Goal: Information Seeking & Learning: Learn about a topic

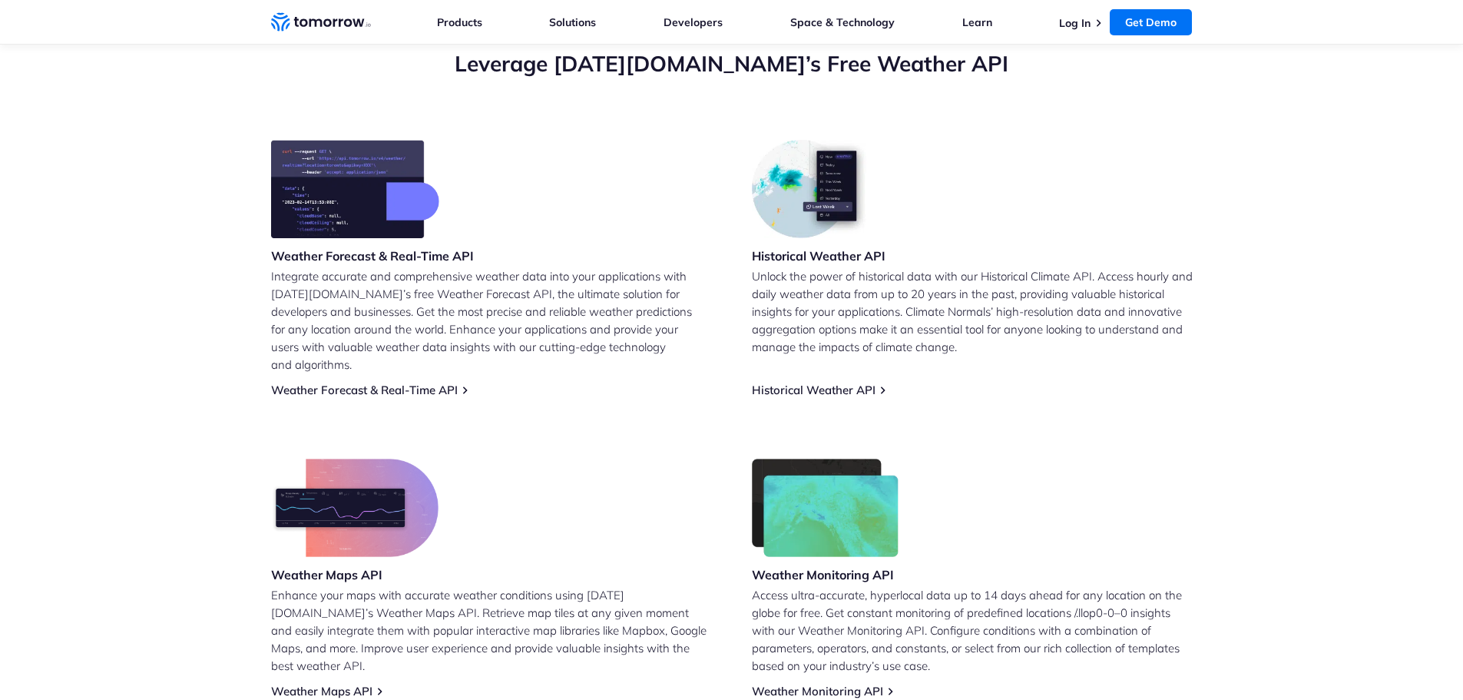
scroll to position [538, 0]
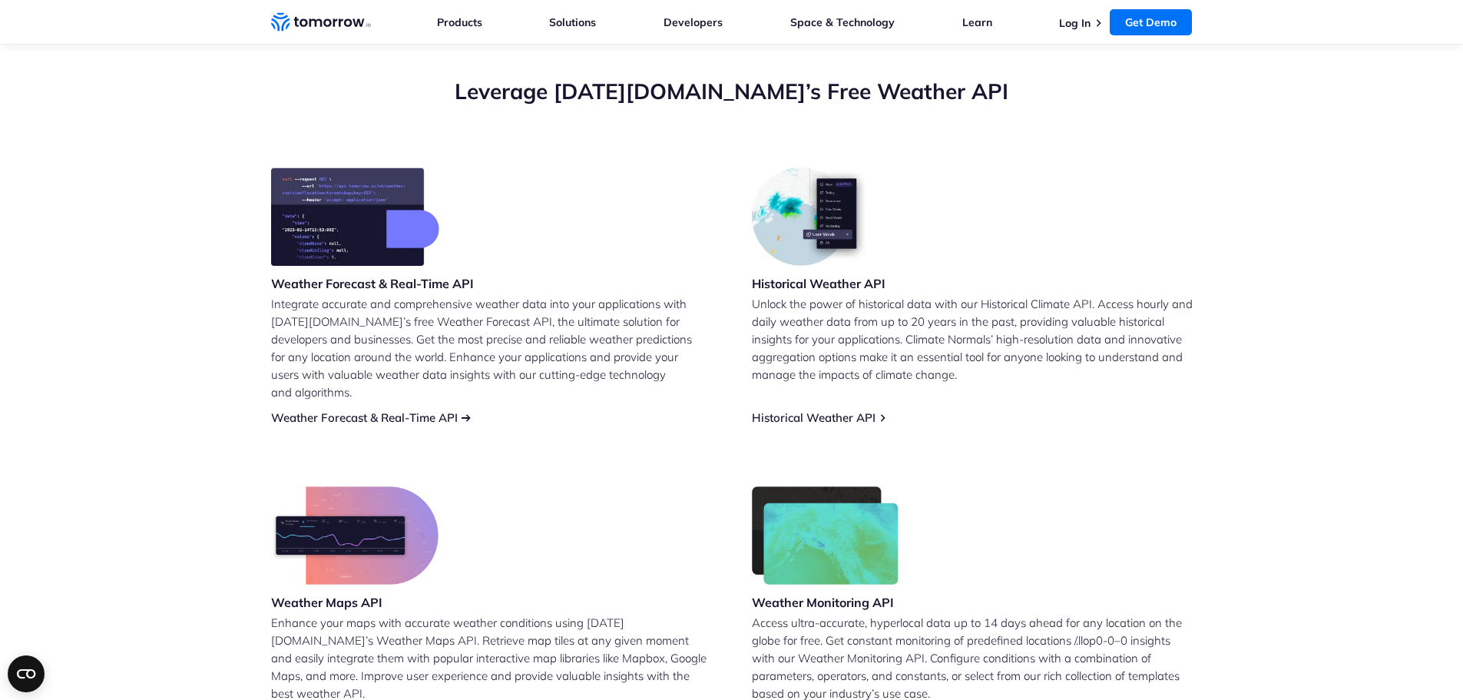
click at [430, 410] on link "Weather Forecast & Real-Time API" at bounding box center [364, 417] width 187 height 15
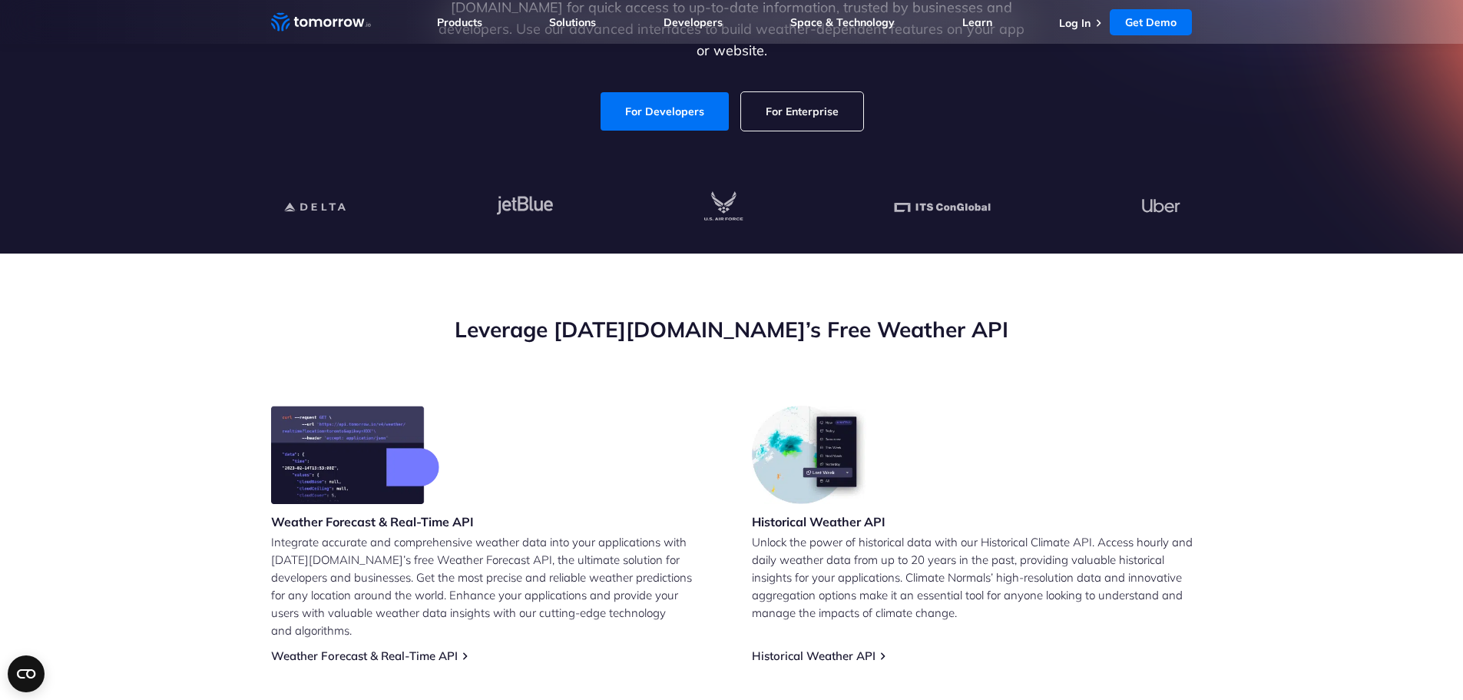
scroll to position [461, 0]
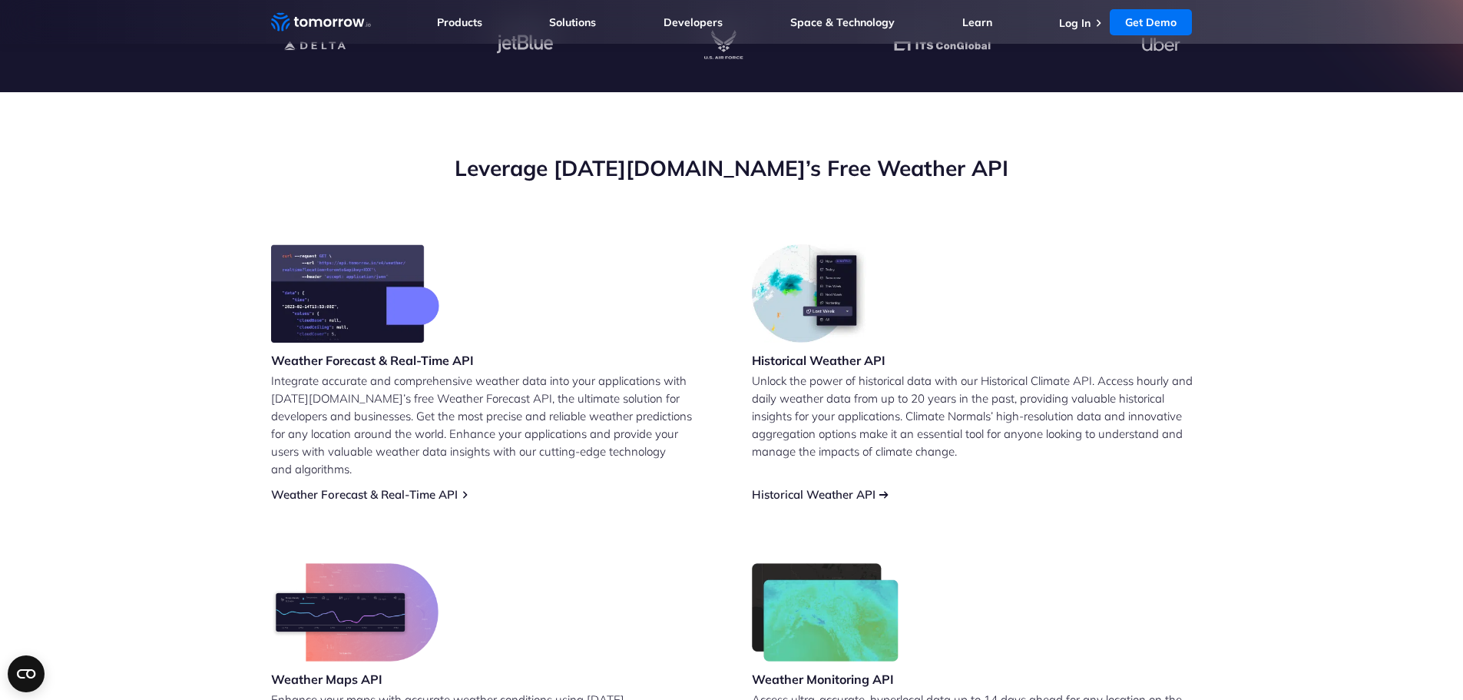
click at [847, 487] on link "Historical Weather API" at bounding box center [814, 494] width 124 height 15
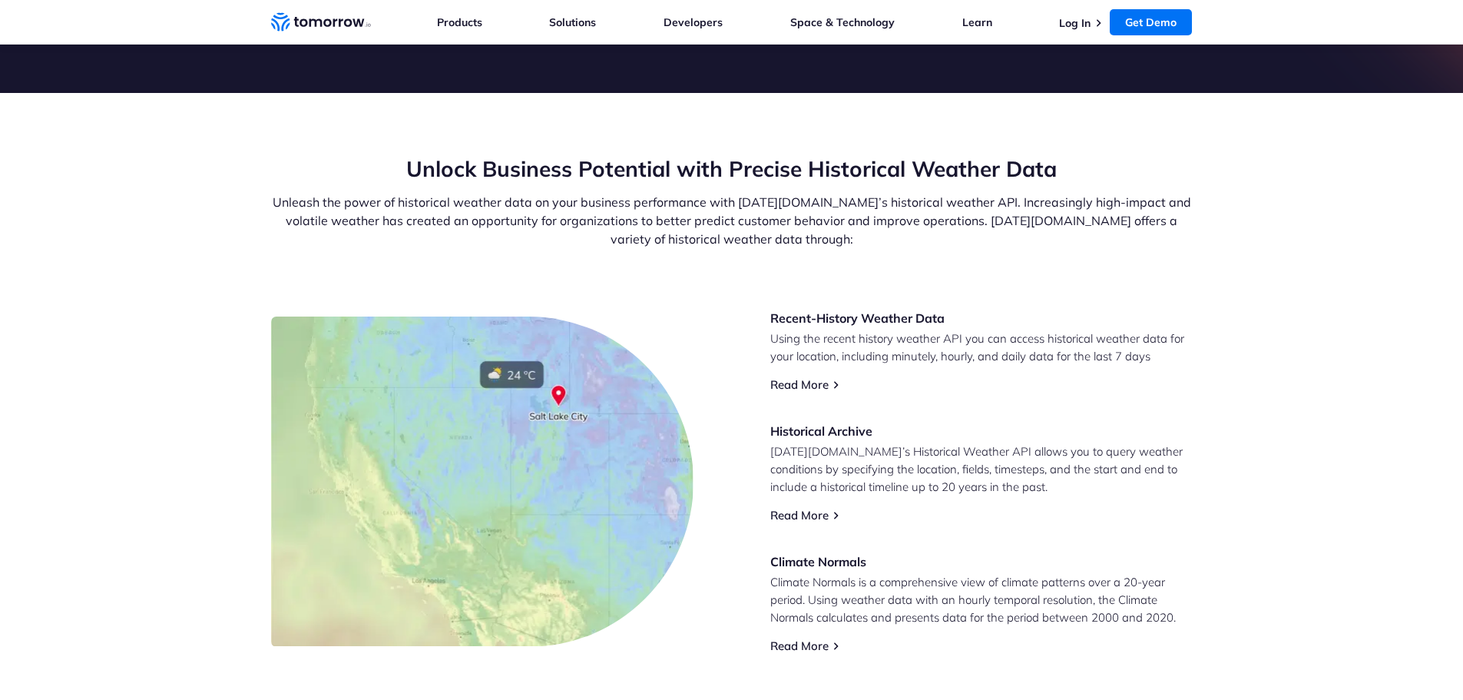
scroll to position [692, 0]
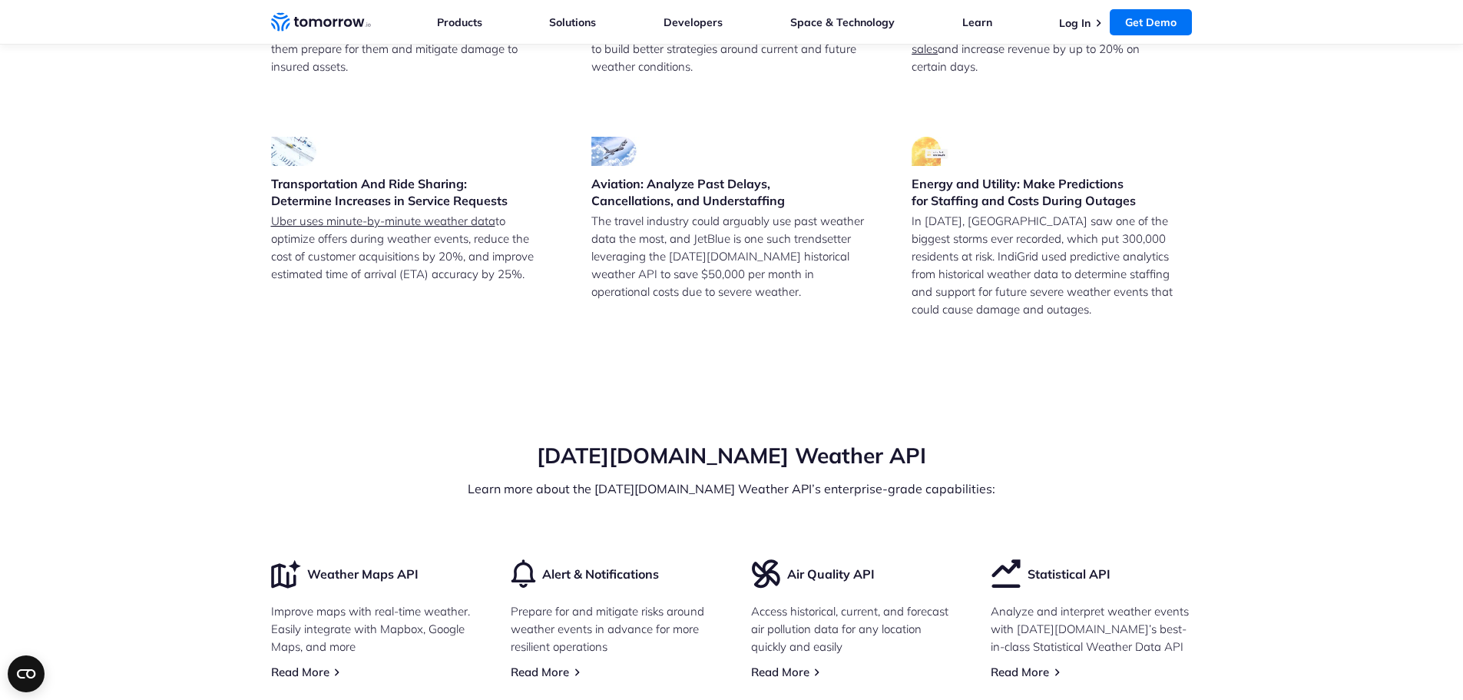
scroll to position [4123, 0]
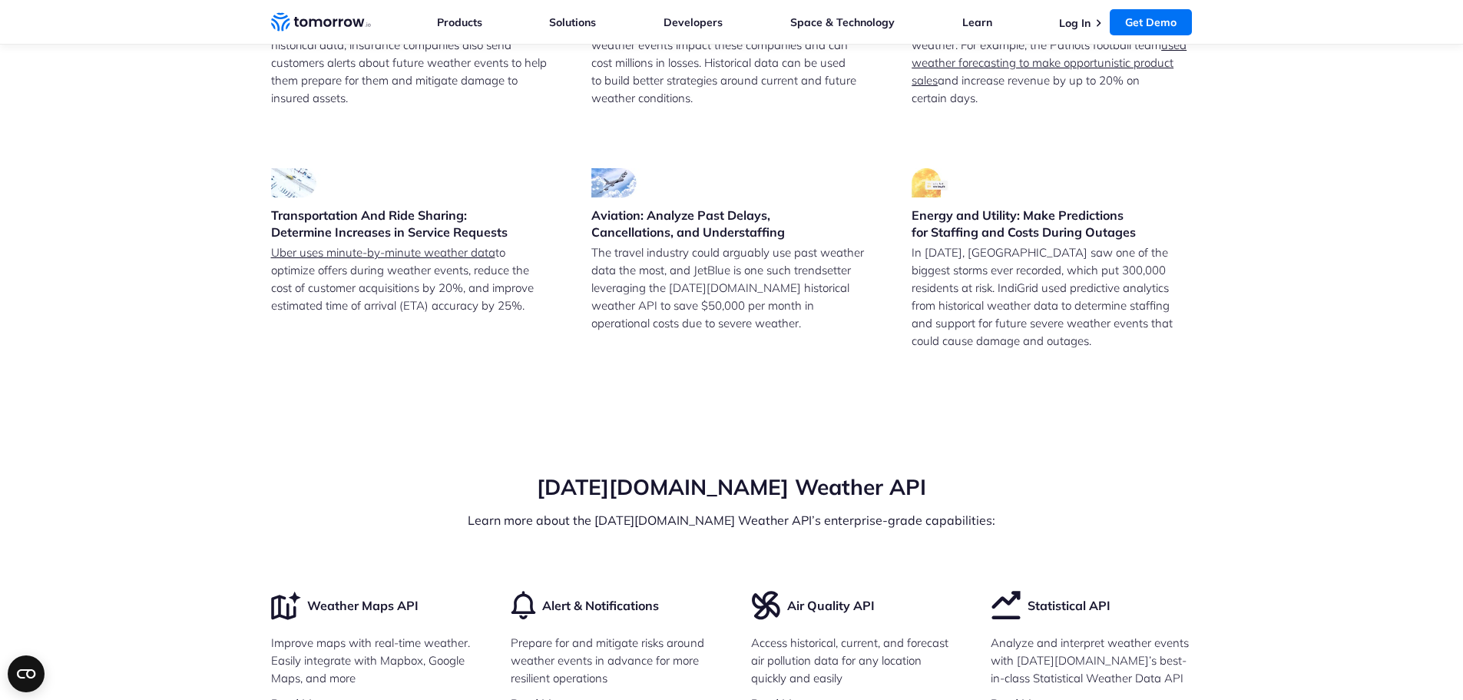
click at [197, 284] on section "Leverage our Historical Weather API for a Variety of Use Cases Insurance: Valid…" at bounding box center [731, 92] width 1463 height 638
click at [343, 260] on link "Uber uses minute-by-minute weather data" at bounding box center [383, 252] width 224 height 15
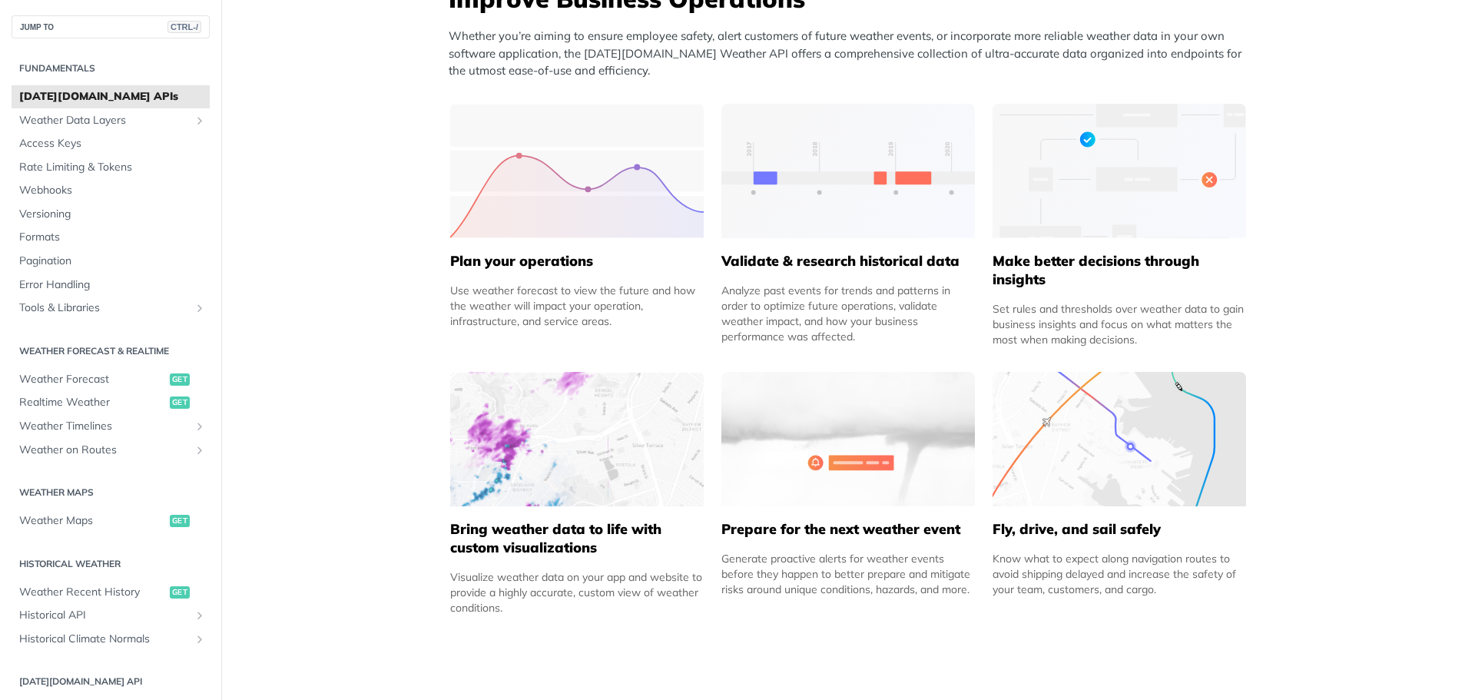
scroll to position [691, 0]
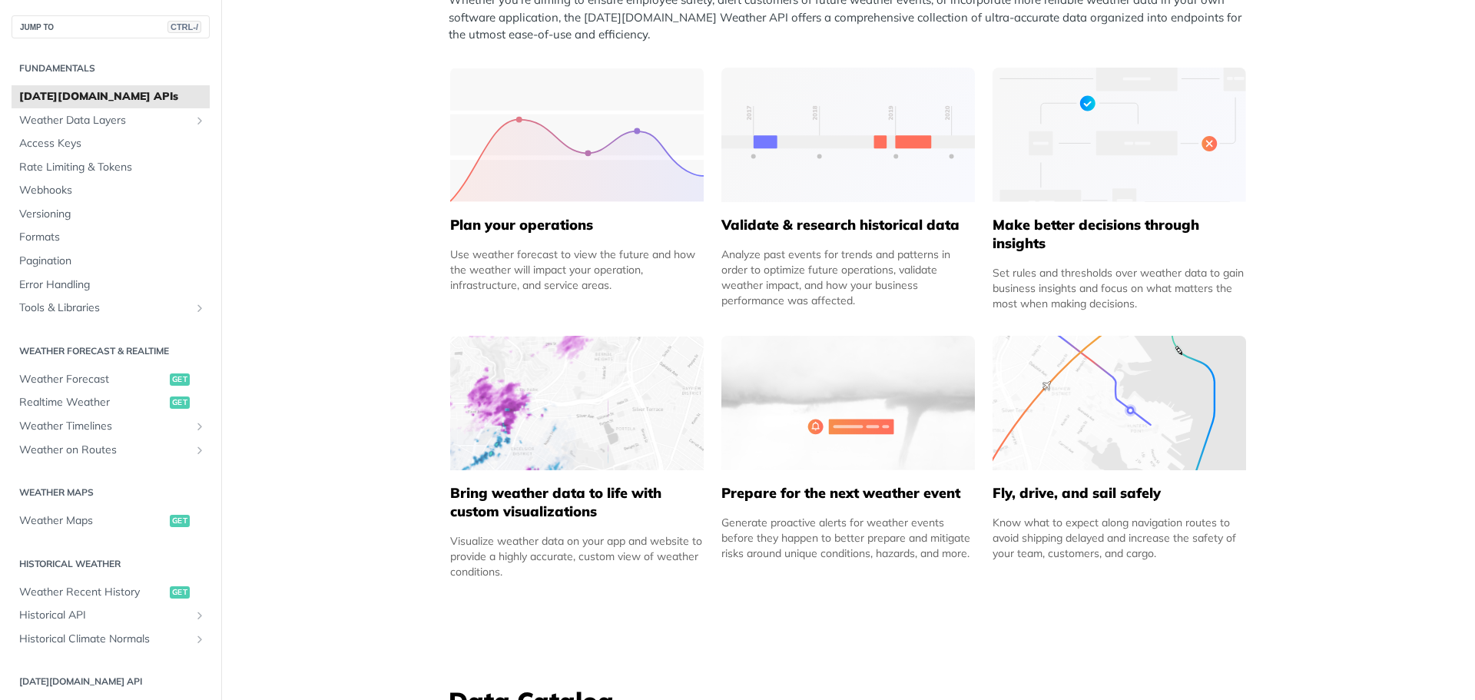
click at [441, 269] on div "Improve Business Operations Whether you’re aiming to ensure employee safety, al…" at bounding box center [848, 268] width 814 height 646
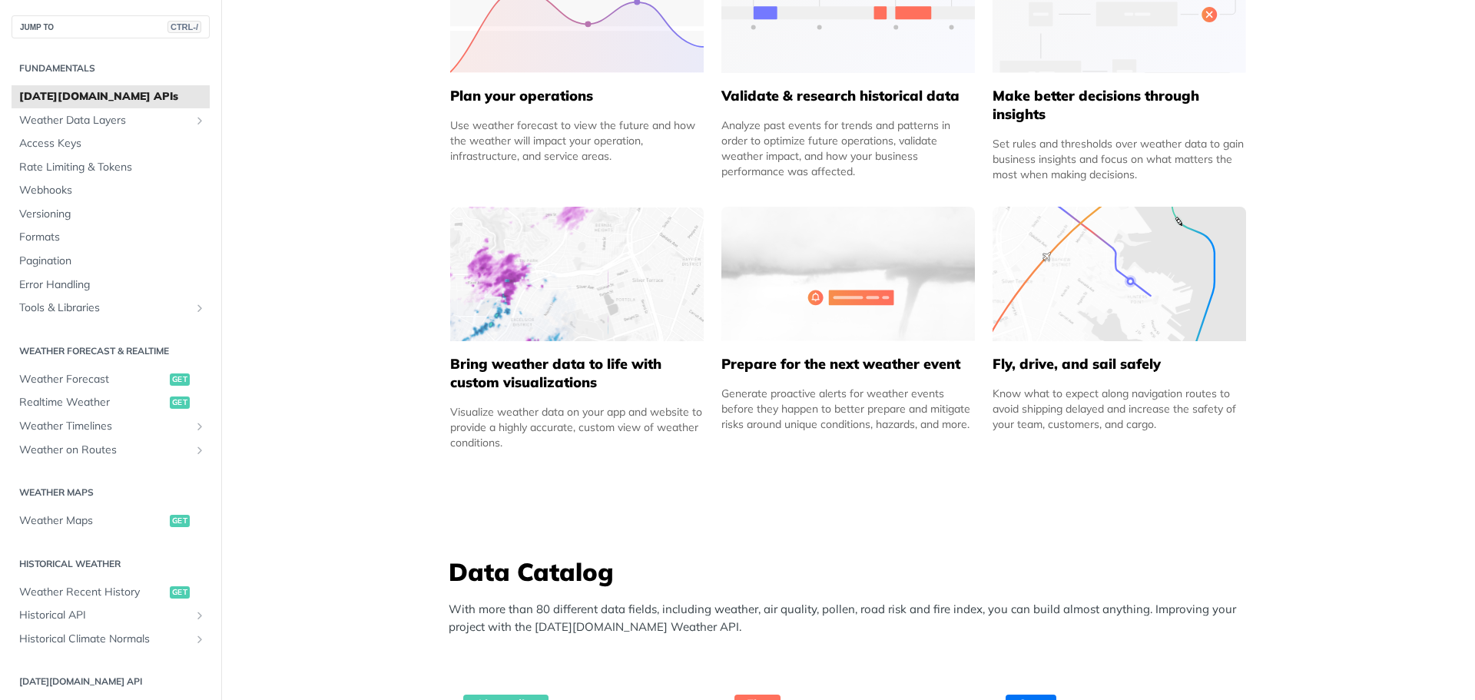
scroll to position [845, 0]
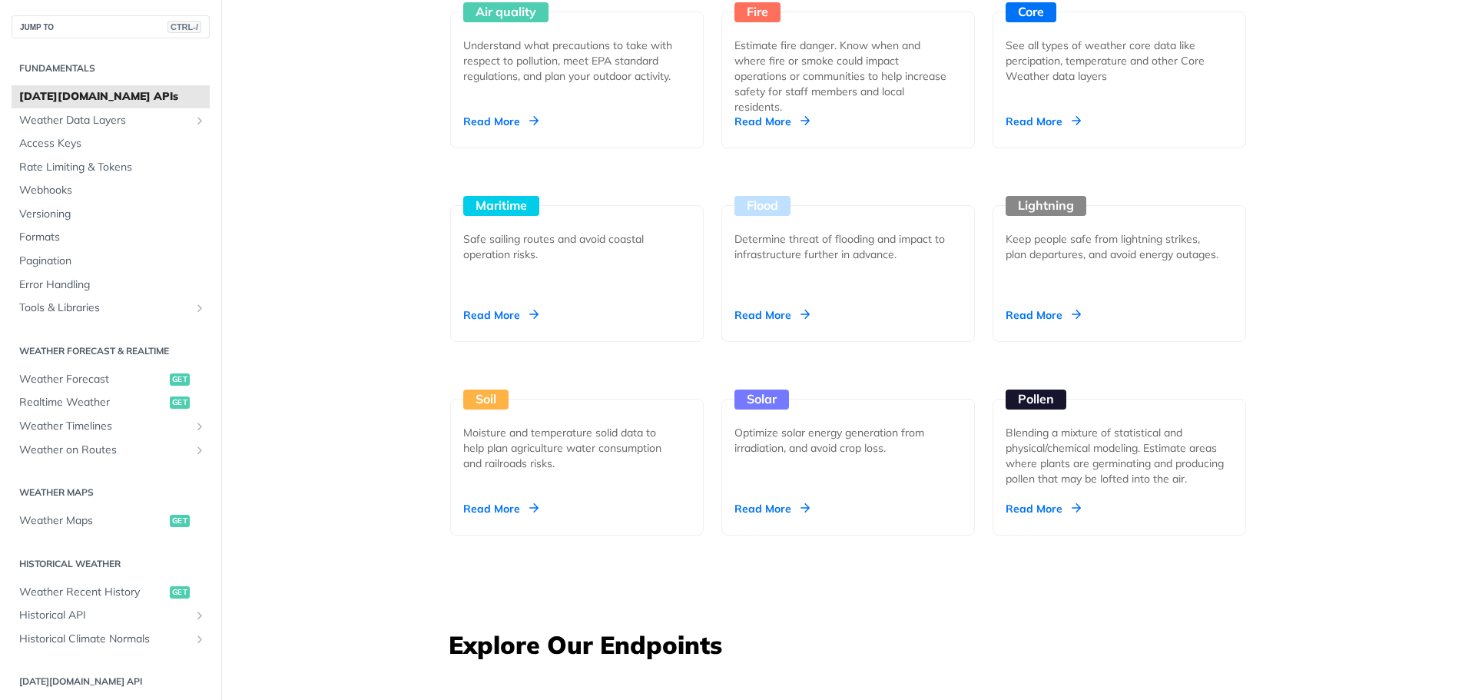
scroll to position [1613, 0]
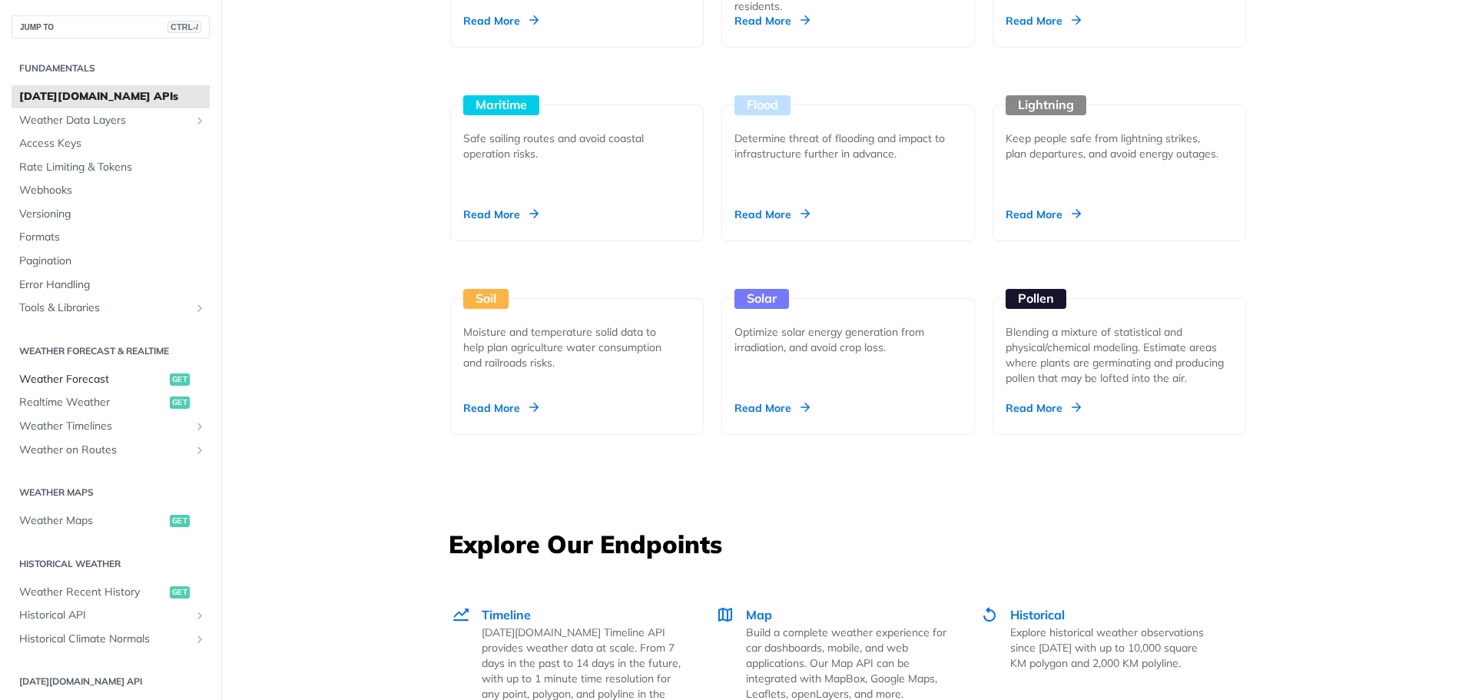
click at [92, 377] on span "Weather Forecast" at bounding box center [92, 379] width 147 height 15
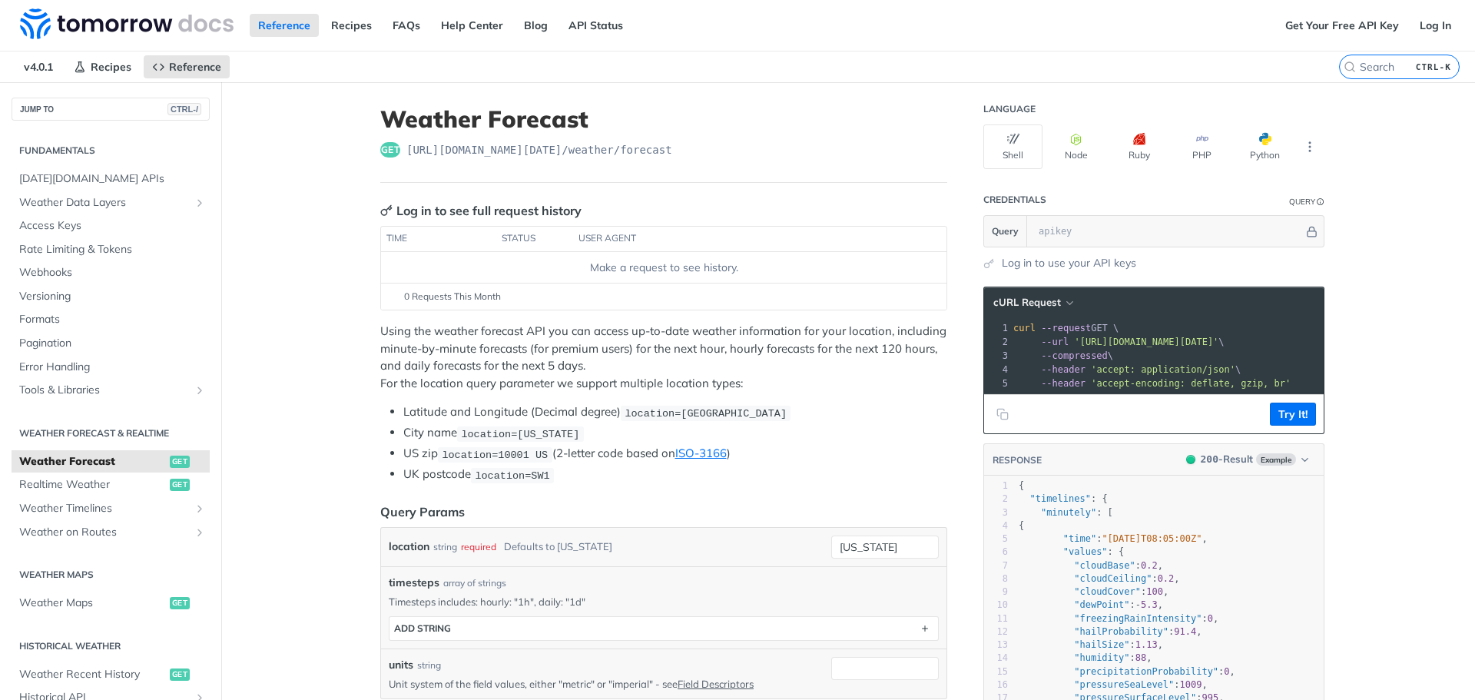
click at [453, 150] on span "https://api.tomorrow.io/v4 /weather/forecast" at bounding box center [539, 149] width 266 height 15
click at [663, 267] on div "Make a request to see history." at bounding box center [663, 268] width 553 height 16
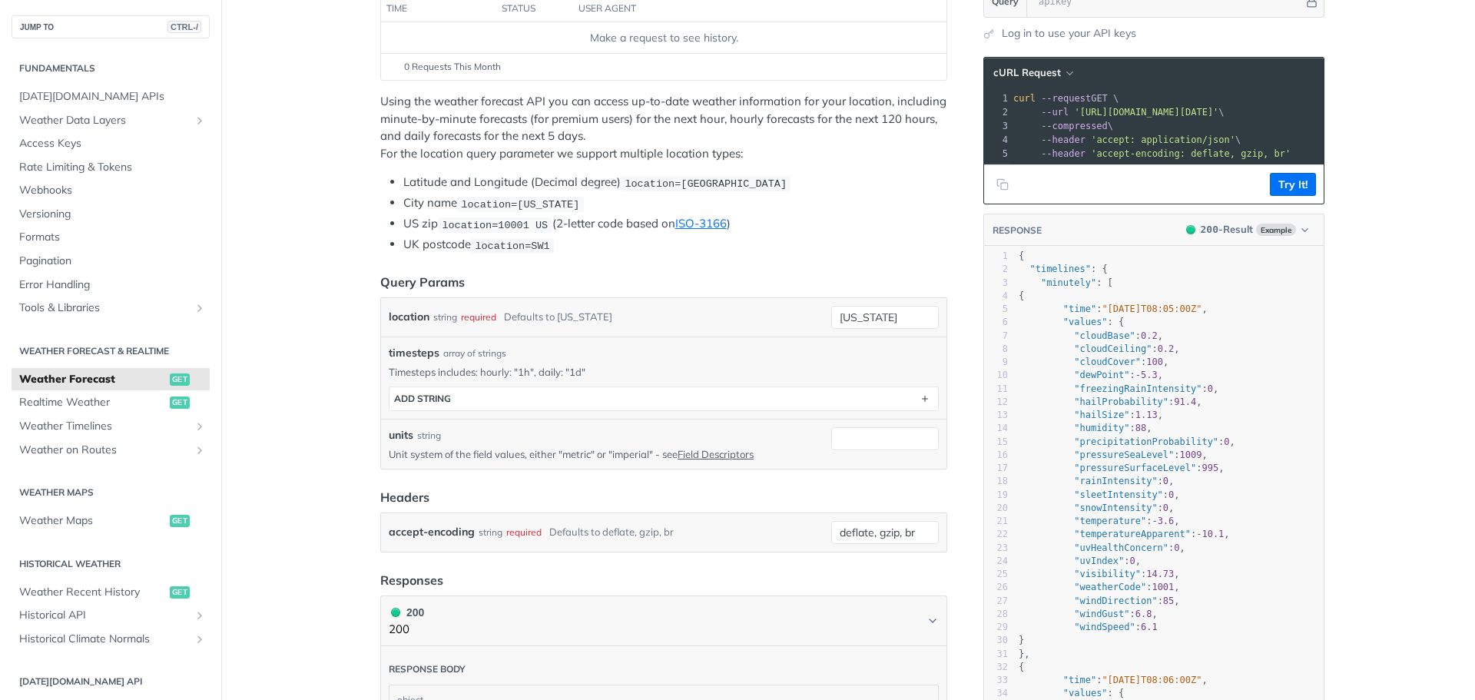
scroll to position [230, 0]
click at [1088, 302] on pre "{" at bounding box center [1169, 295] width 308 height 13
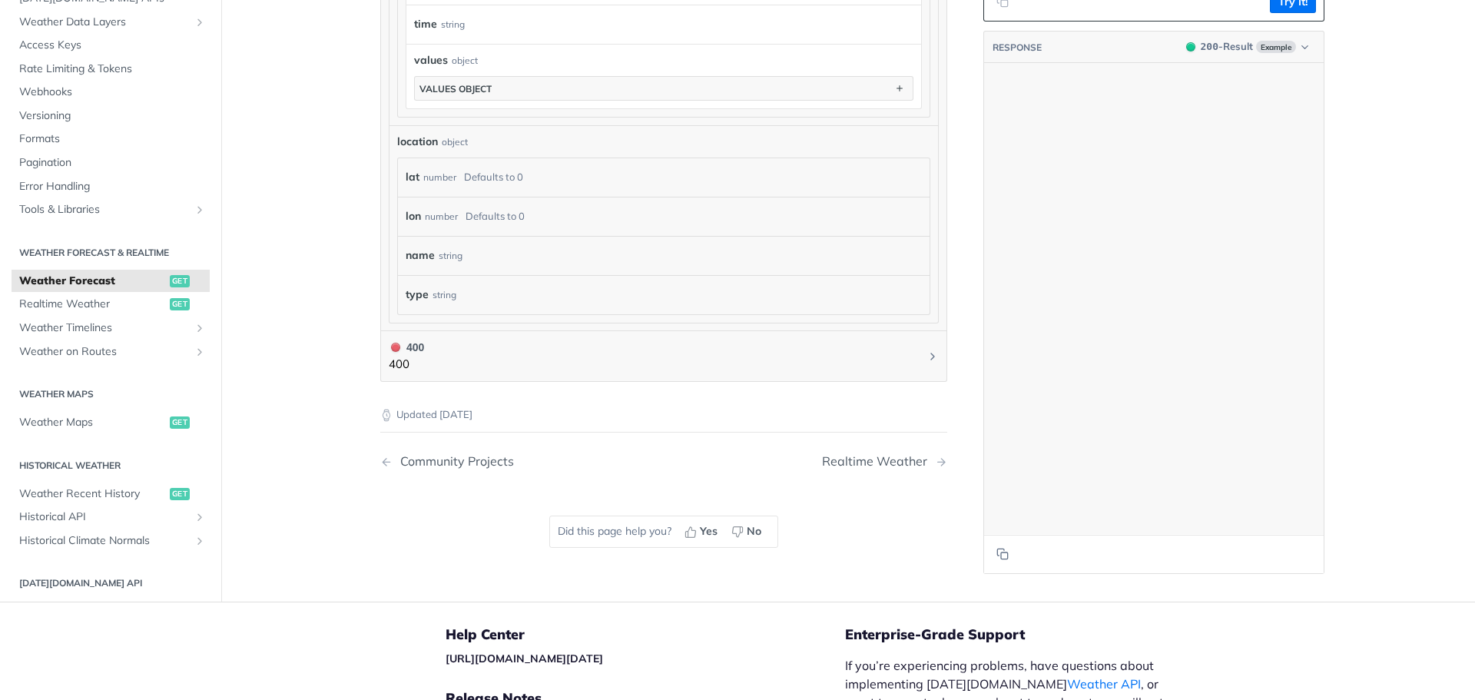
scroll to position [0, 0]
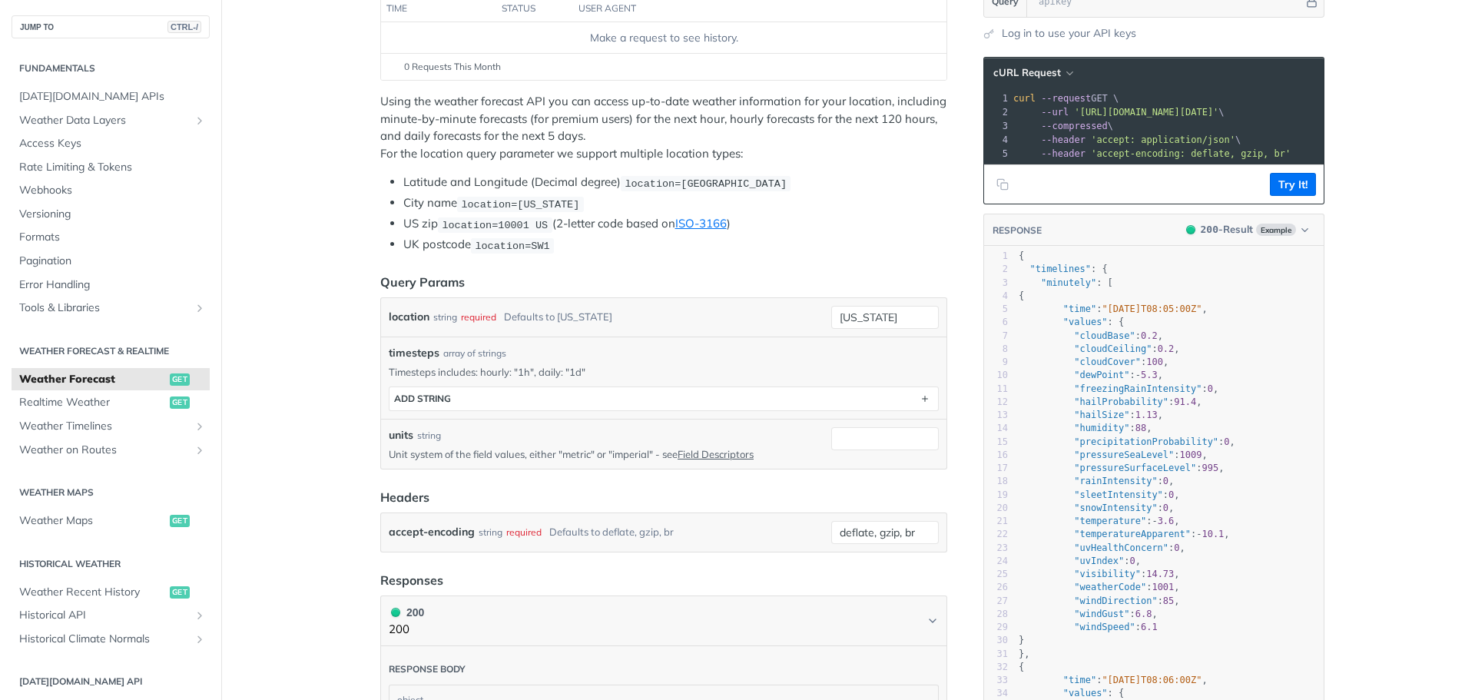
scroll to position [230, 0]
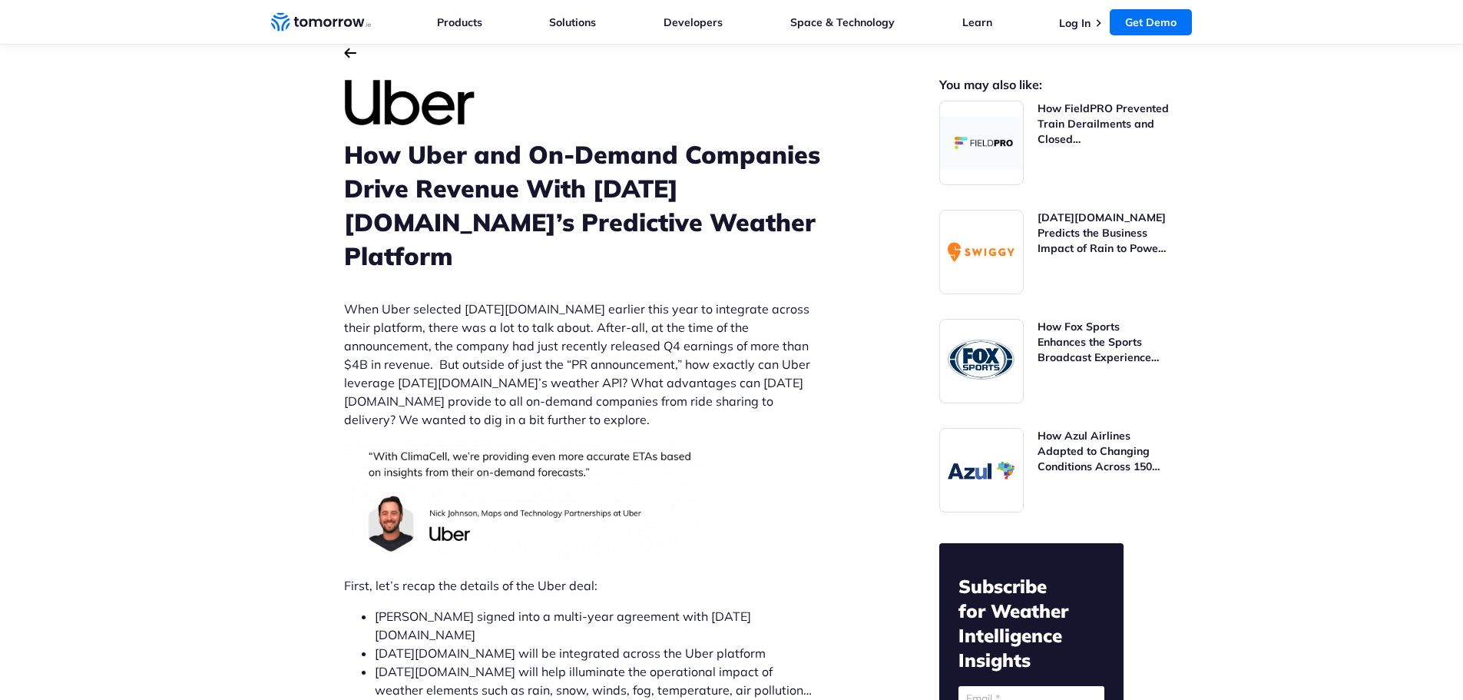
scroll to position [77, 0]
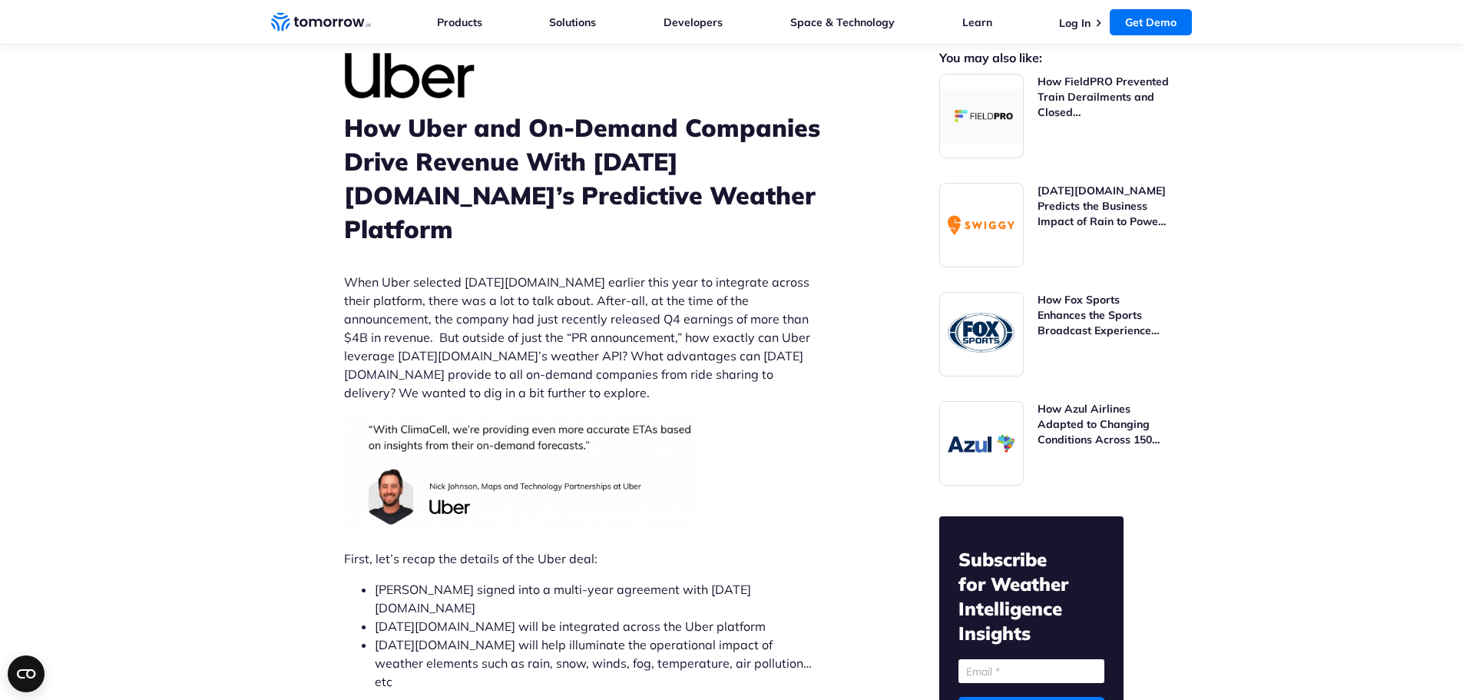
click at [703, 192] on h1 "How Uber and On-Demand Companies Drive Revenue With [DATE][DOMAIN_NAME]’s Predi…" at bounding box center [582, 178] width 476 height 135
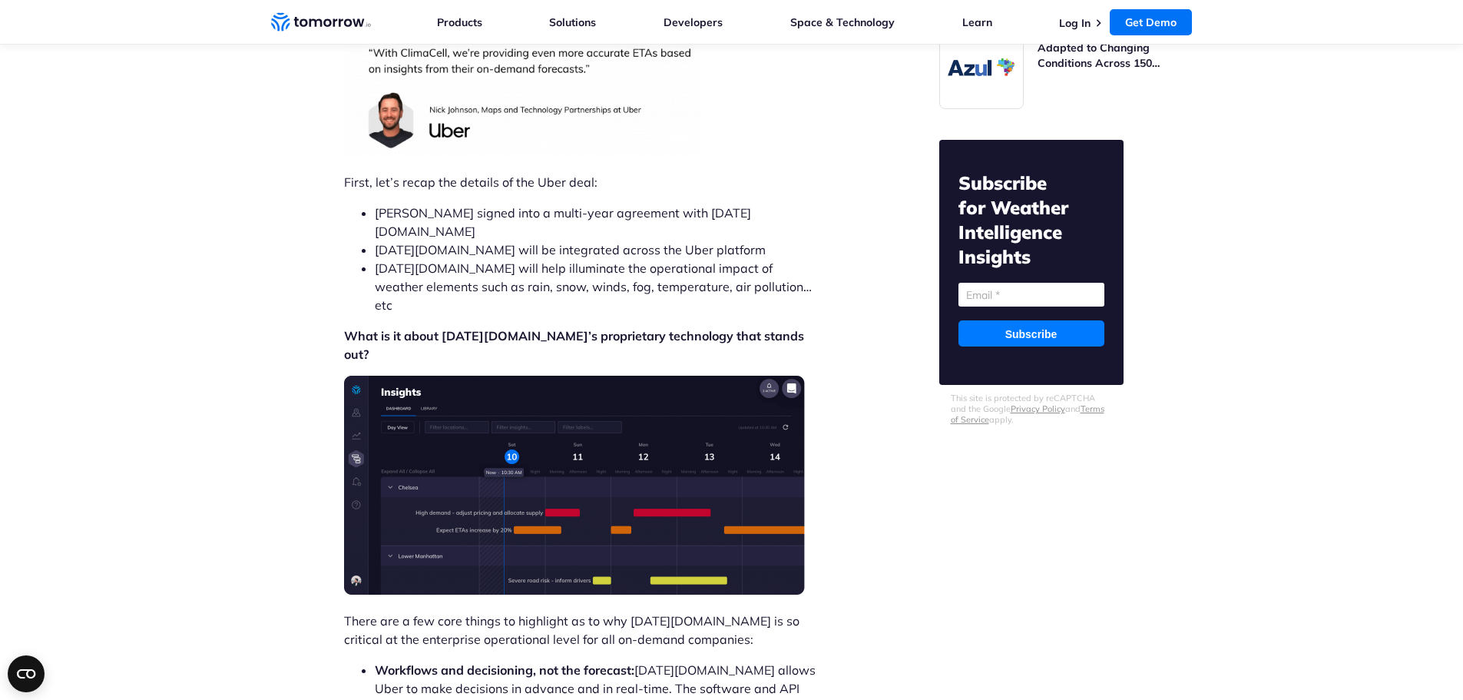
scroll to position [461, 0]
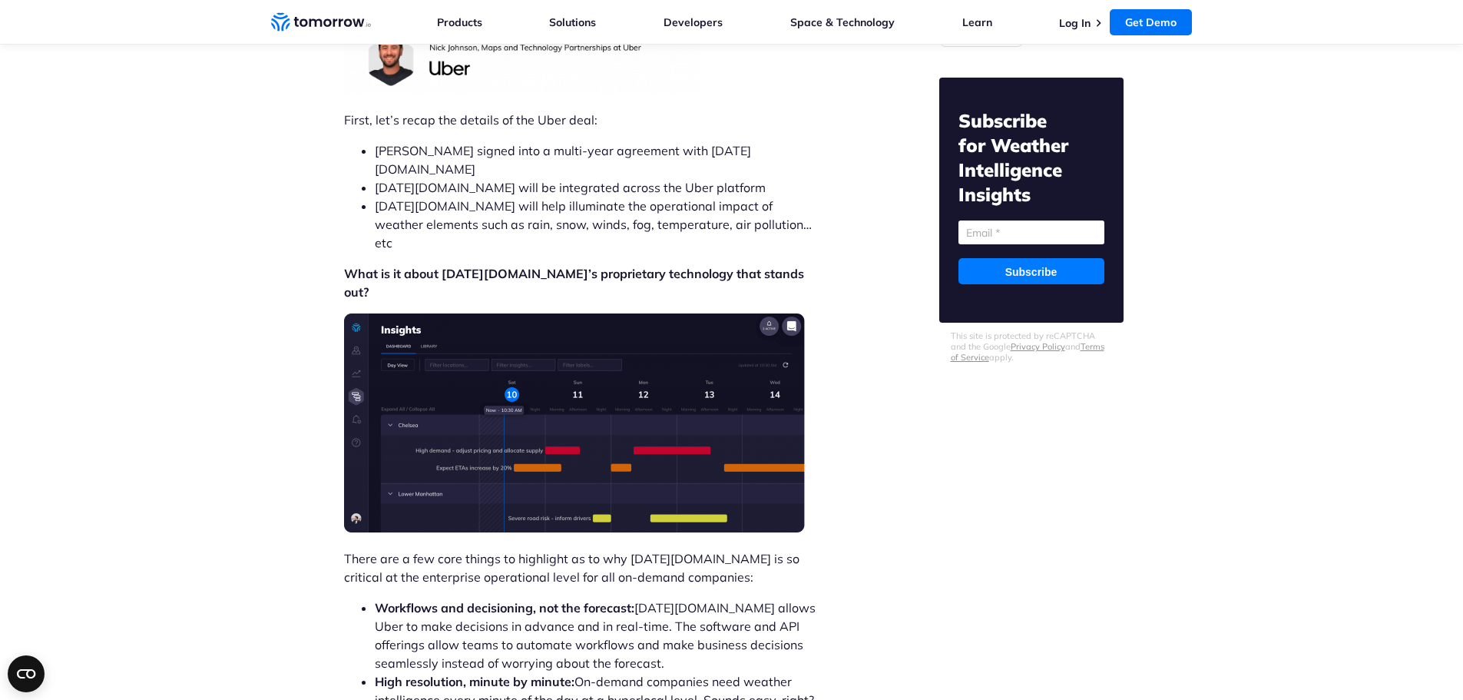
scroll to position [538, 0]
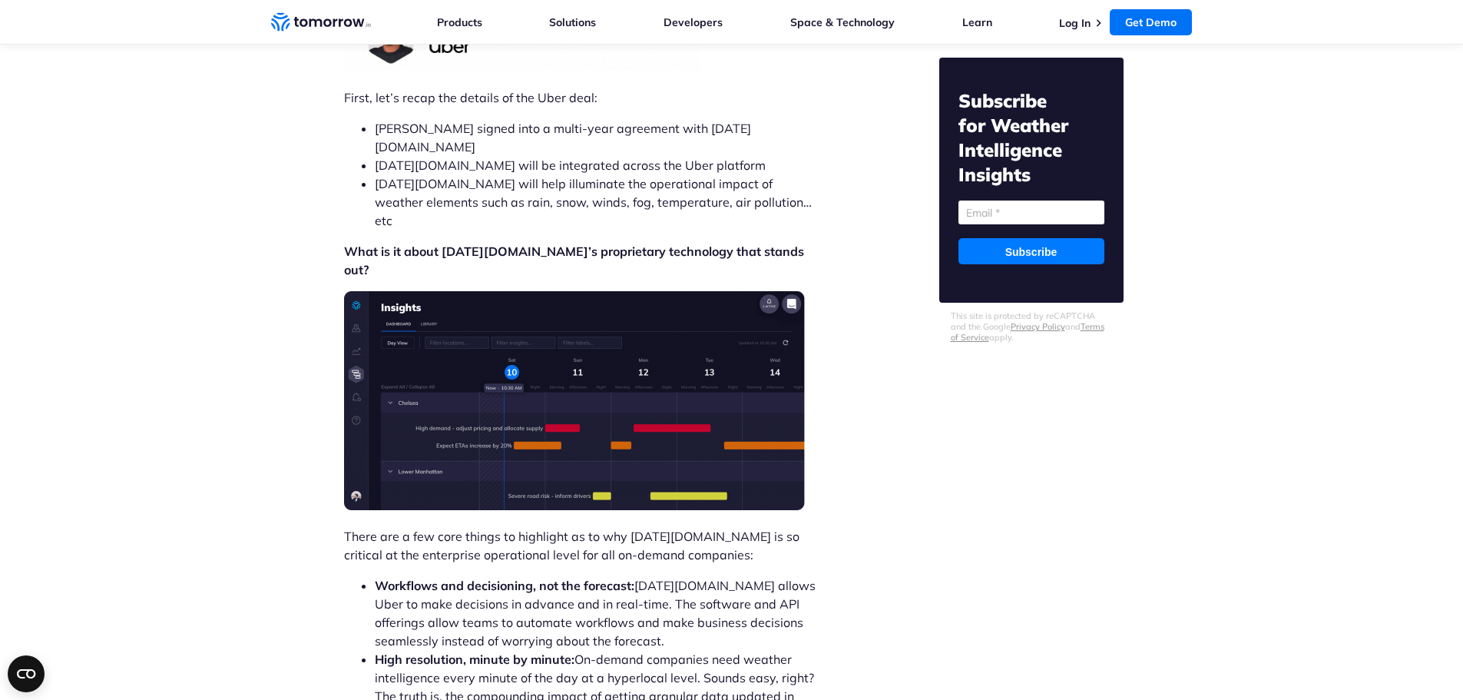
click at [604, 318] on img at bounding box center [574, 400] width 461 height 219
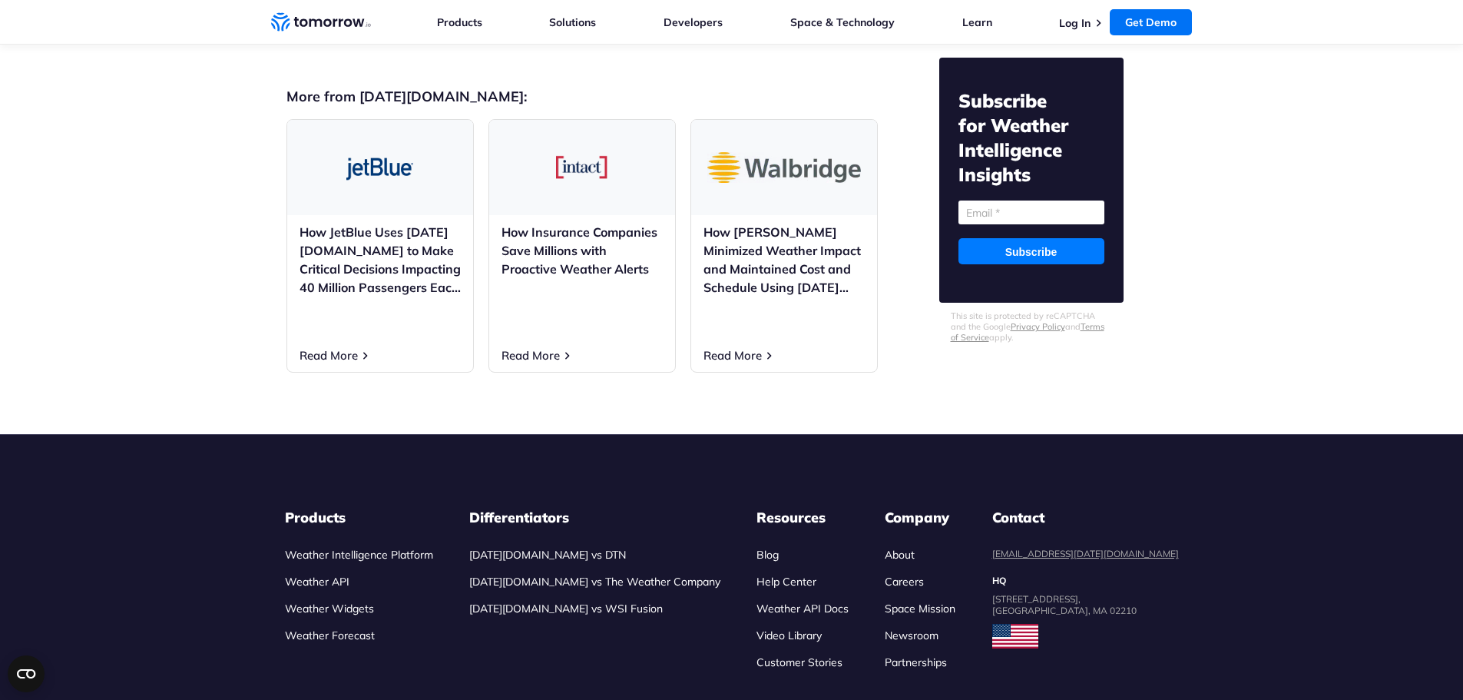
scroll to position [2932, 0]
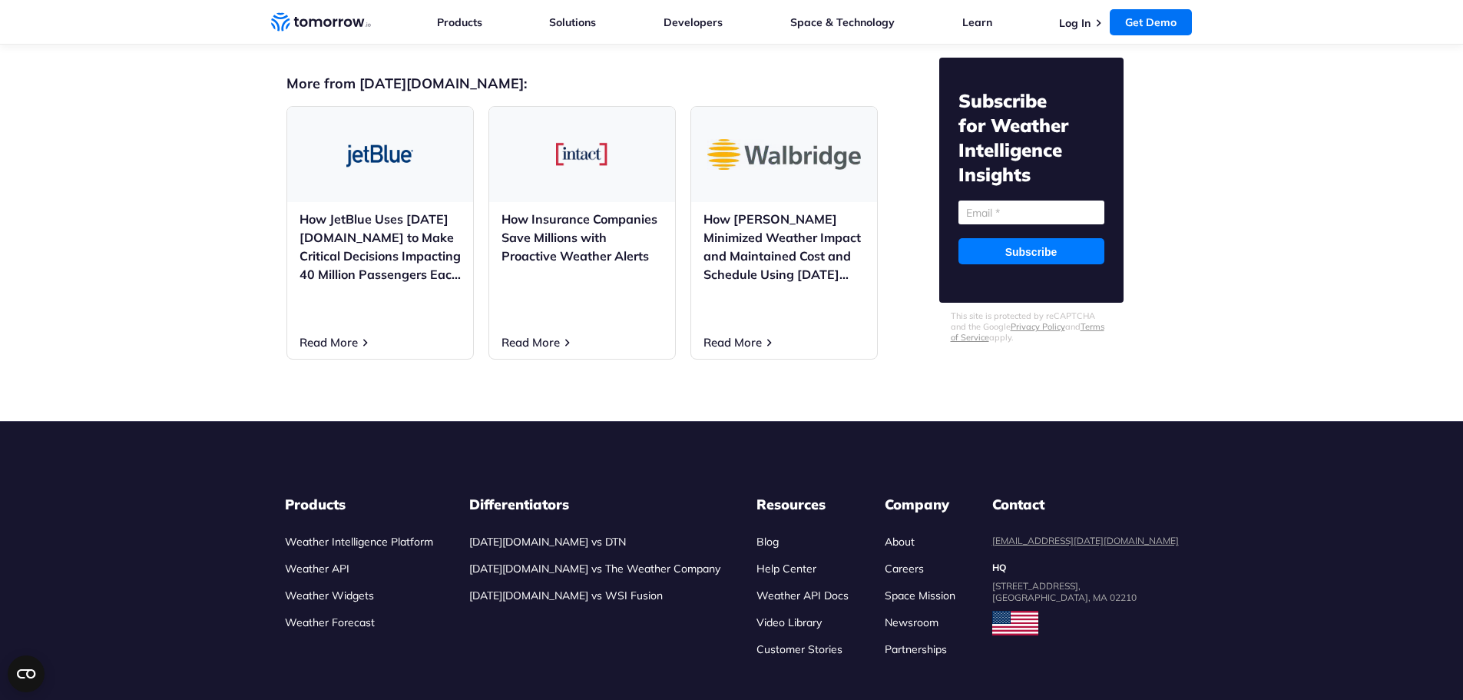
click at [924, 561] on link "Careers" at bounding box center [904, 568] width 39 height 14
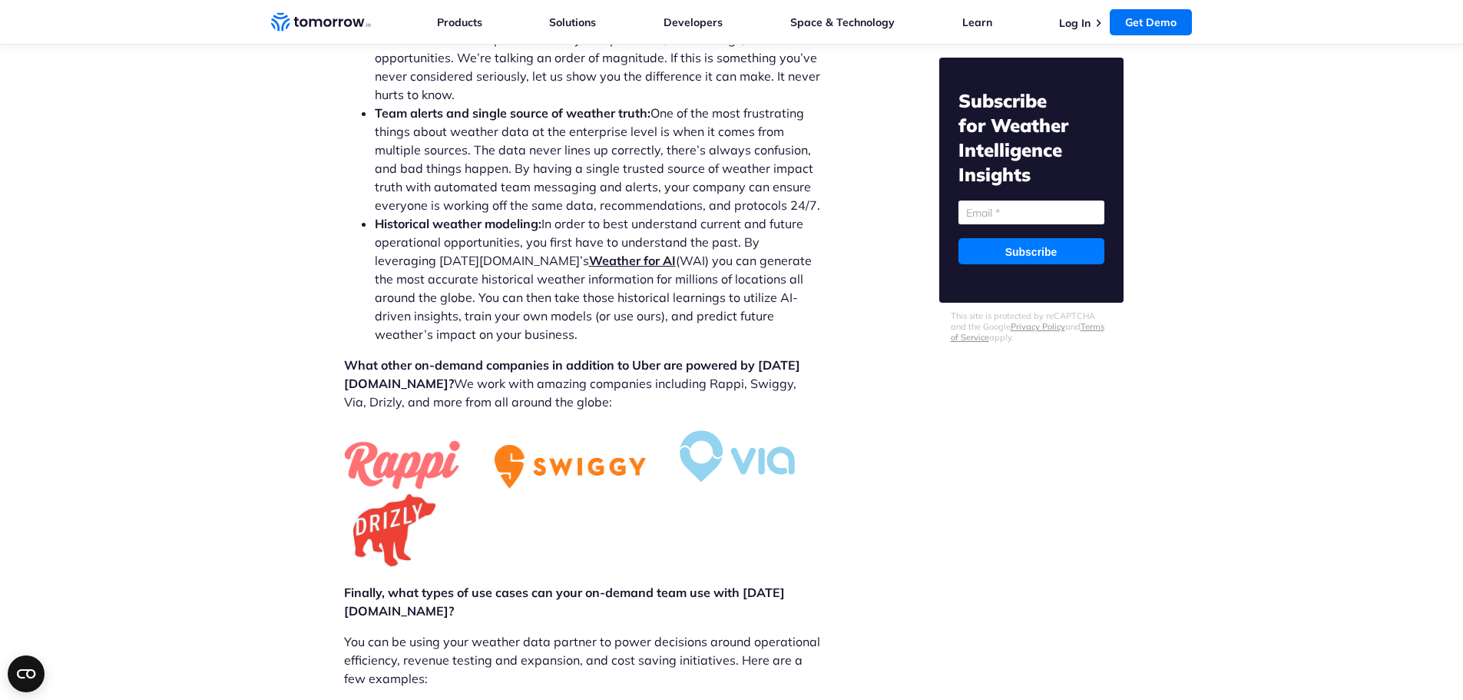
scroll to position [1165, 0]
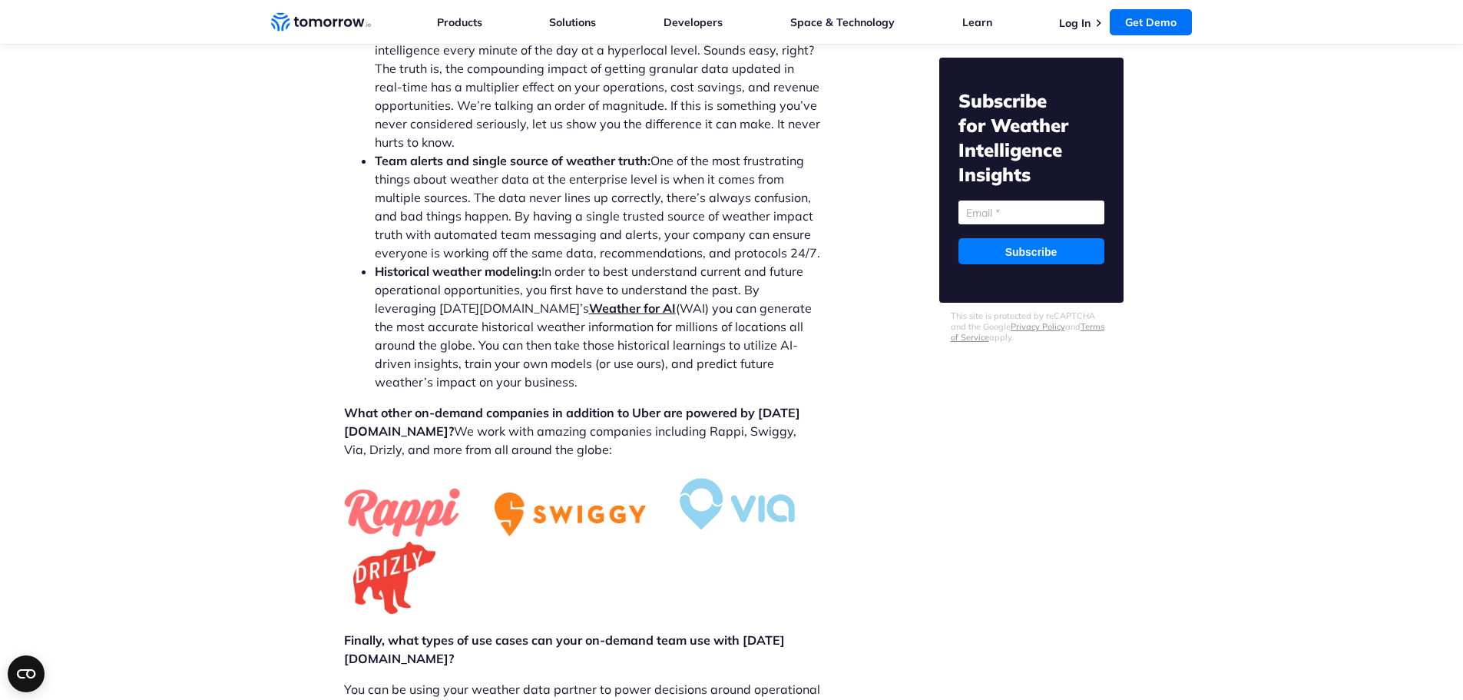
click at [1104, 522] on section "You may also like: How FieldPRO Prevented Train Derailments and Closed Brazil’s…" at bounding box center [1054, 545] width 230 height 3162
click at [837, 250] on div "How Uber and On-Demand Companies Drive Revenue With [DATE][DOMAIN_NAME]’s Predi…" at bounding box center [581, 545] width 591 height 3162
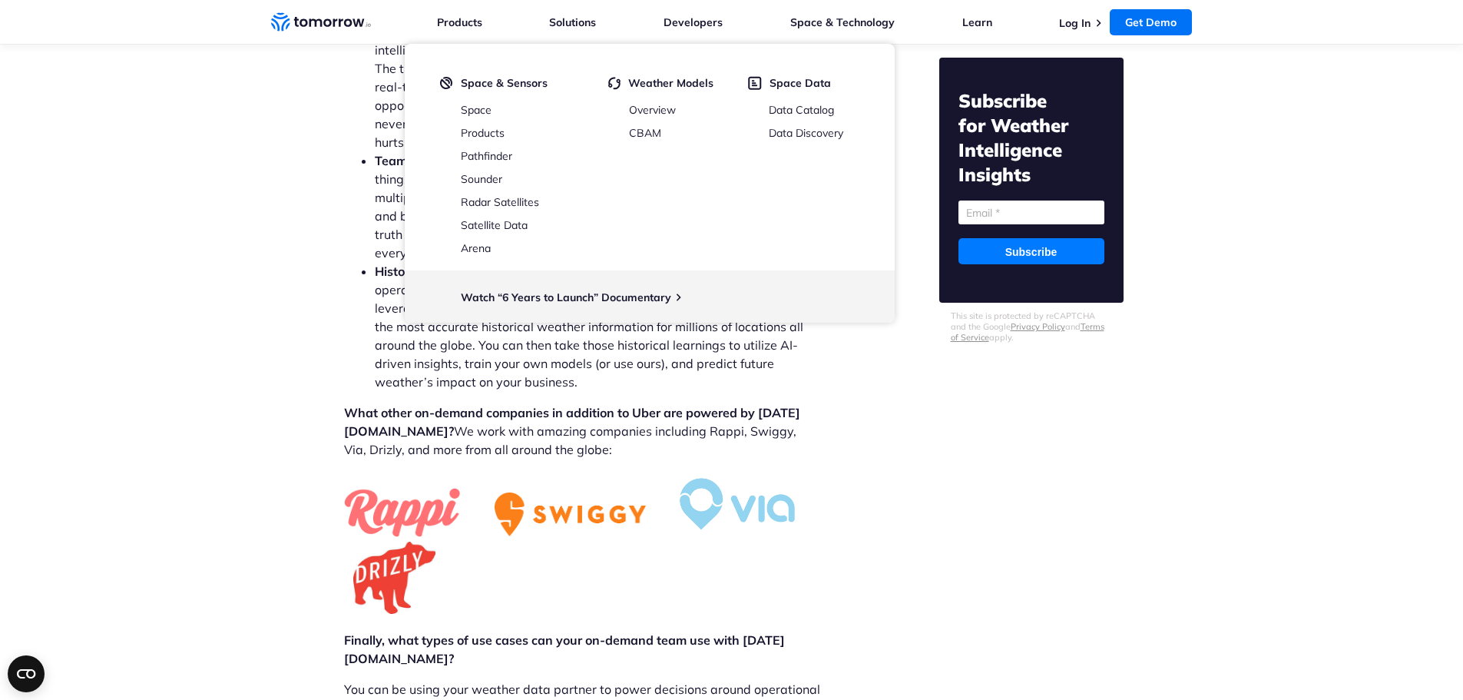
drag, startPoint x: 1337, startPoint y: 283, endPoint x: 1287, endPoint y: 240, distance: 66.4
click at [1339, 283] on div "How Uber and On-Demand Companies Drive Revenue With [DATE][DOMAIN_NAME]’s Predi…" at bounding box center [731, 548] width 1463 height 3277
